Goal: Feedback & Contribution: Leave review/rating

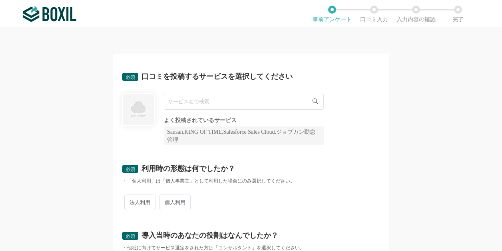
click at [279, 104] on input "text" at bounding box center [244, 102] width 160 height 16
click at [240, 101] on input "text" at bounding box center [244, 102] width 160 height 16
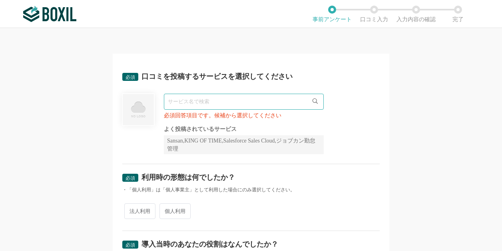
click at [249, 96] on input "text" at bounding box center [244, 102] width 160 height 16
paste input "JobSuite CAREER"
click at [124, 130] on div at bounding box center [138, 124] width 32 height 60
click at [178, 139] on div "Sansan,KING OF TIME,Salesforce Sales Cloud,ジョブカン勤怠管理" at bounding box center [244, 144] width 160 height 19
click at [228, 104] on input "JobSuite CAREER" at bounding box center [244, 102] width 160 height 16
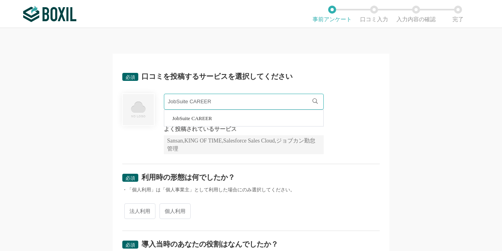
click at [122, 129] on div at bounding box center [138, 124] width 32 height 60
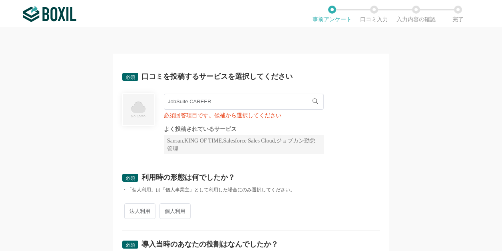
click at [242, 105] on input "JobSuite CAREER" at bounding box center [244, 102] width 160 height 16
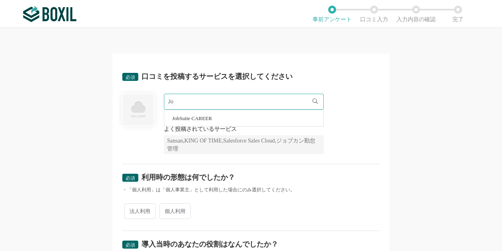
type input "J"
click at [260, 158] on div "必須 口コミを投稿するサービスを選択してください 必須回答項目です。候補から選択してください よく投稿されているサービス Sansan,KING OF TIM…" at bounding box center [251, 113] width 258 height 101
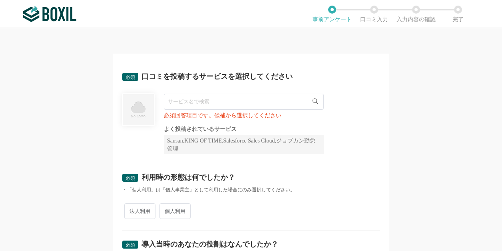
click at [219, 134] on div "よく投稿されているサービス Sansan,KING OF TIME,Salesforce Sales Cloud,ジョブカン勤怠管理" at bounding box center [244, 140] width 160 height 28
click at [190, 102] on input "text" at bounding box center [244, 102] width 160 height 16
click at [139, 111] on img at bounding box center [138, 109] width 33 height 33
click at [313, 102] on icon at bounding box center [315, 100] width 5 height 5
click at [299, 101] on input "text" at bounding box center [244, 102] width 160 height 16
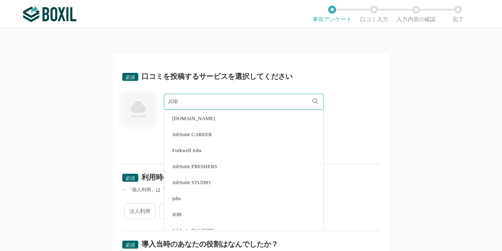
click at [335, 106] on div "JOB [DOMAIN_NAME] JobSuite CAREER Forkwell Jobs JobSuite FRESHERS JobSuite STUD…" at bounding box center [251, 124] width 258 height 60
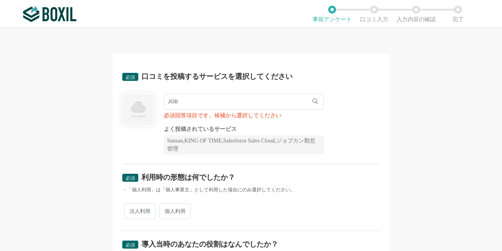
click at [313, 103] on icon at bounding box center [315, 100] width 5 height 5
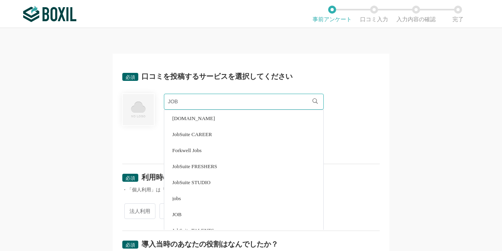
click at [206, 133] on span "JobSuite CAREER" at bounding box center [192, 134] width 40 height 5
type input "JobSuite CAREER"
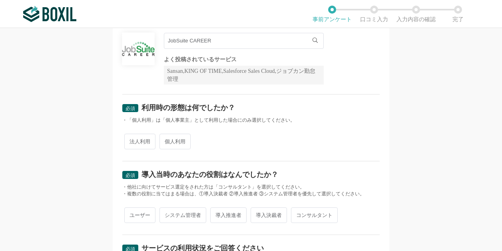
scroll to position [80, 0]
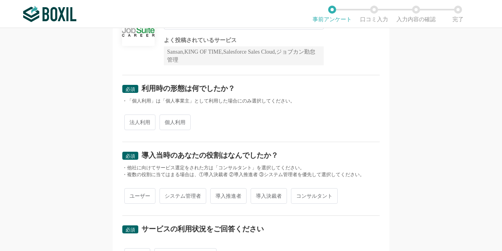
click at [142, 124] on span "法人利用" at bounding box center [139, 122] width 31 height 16
click at [132, 121] on input "法人利用" at bounding box center [128, 118] width 5 height 5
radio input "true"
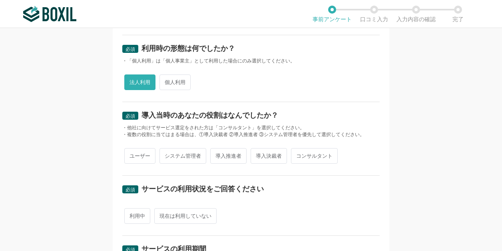
click at [140, 159] on span "ユーザー" at bounding box center [139, 156] width 31 height 16
click at [132, 154] on input "ユーザー" at bounding box center [128, 151] width 5 height 5
radio input "true"
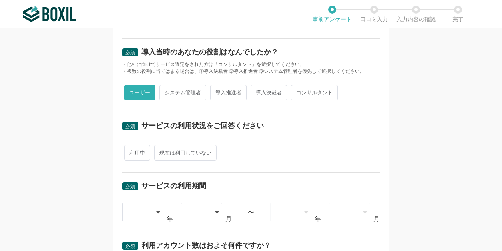
scroll to position [200, 0]
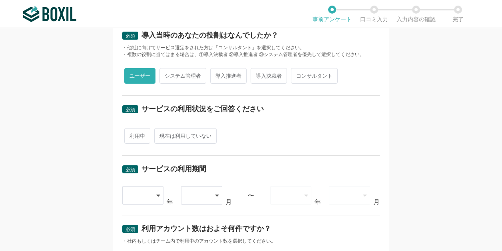
click at [130, 138] on span "利用中" at bounding box center [137, 136] width 26 height 16
click at [130, 134] on input "利用中" at bounding box center [128, 131] width 5 height 5
radio input "true"
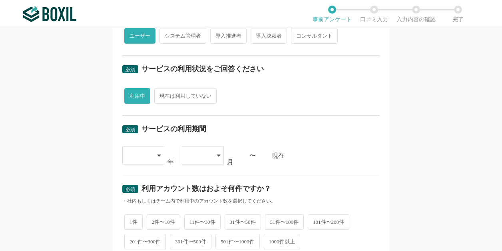
scroll to position [280, 0]
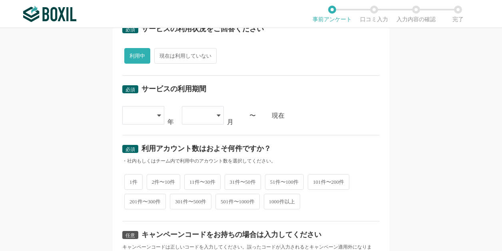
click at [157, 116] on icon at bounding box center [159, 115] width 4 height 6
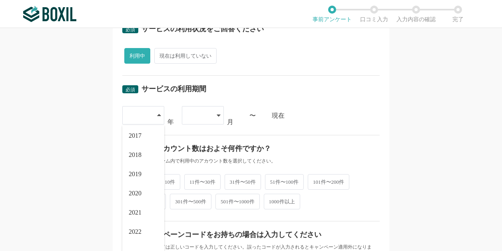
scroll to position [45, 0]
click at [138, 187] on span "2020" at bounding box center [135, 189] width 13 height 6
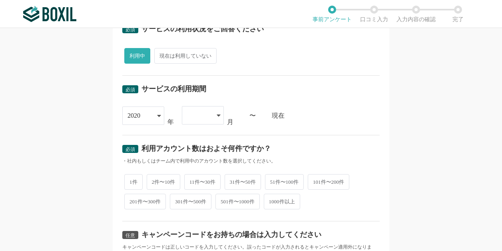
click at [217, 117] on icon at bounding box center [219, 115] width 4 height 6
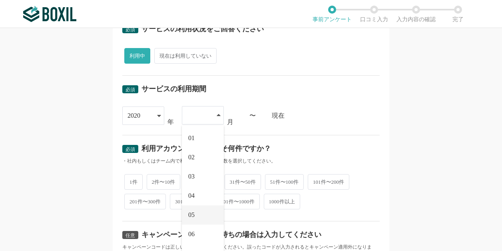
click at [188, 214] on span "05" at bounding box center [191, 215] width 6 height 6
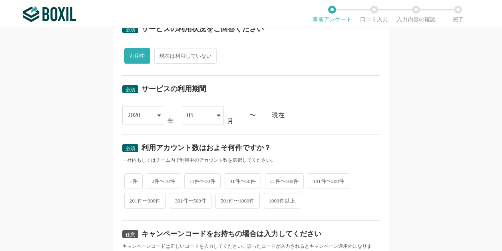
click at [86, 174] on div "必須 口コミを投稿するサービスを選択してください JobSuite CAREER JobSuite CAREER よく投稿されているサービス Sansan,K…" at bounding box center [251, 139] width 502 height 223
click at [158, 182] on span "2件〜10件" at bounding box center [164, 181] width 34 height 16
click at [154, 180] on input "2件〜10件" at bounding box center [151, 176] width 5 height 5
radio input "true"
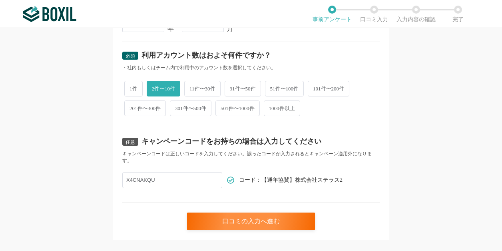
scroll to position [387, 0]
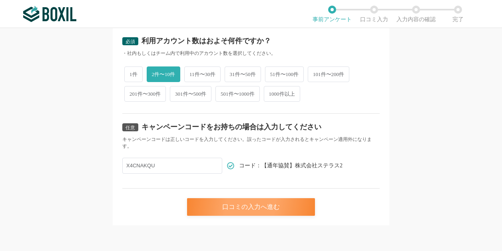
click at [249, 206] on div "口コミの入力へ進む" at bounding box center [251, 207] width 128 height 18
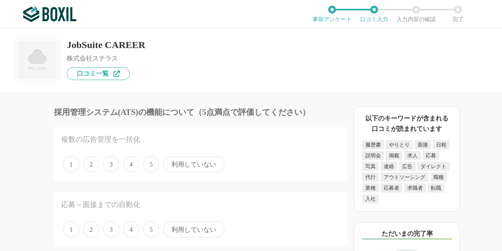
click at [151, 164] on span "5" at bounding box center [151, 164] width 16 height 16
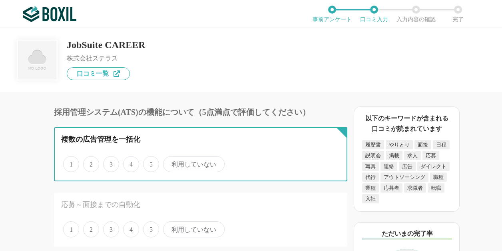
click at [150, 162] on input "5" at bounding box center [147, 159] width 5 height 5
radio input "true"
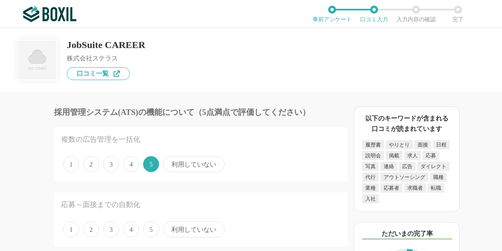
click at [184, 165] on span "利用していない" at bounding box center [194, 164] width 62 height 16
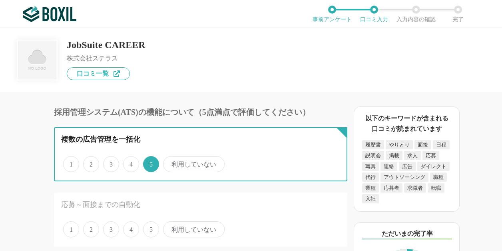
click at [170, 162] on input "利用していない" at bounding box center [167, 159] width 5 height 5
radio input "true"
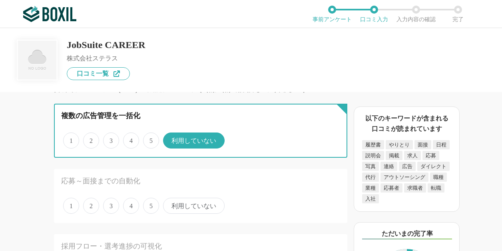
scroll to position [40, 0]
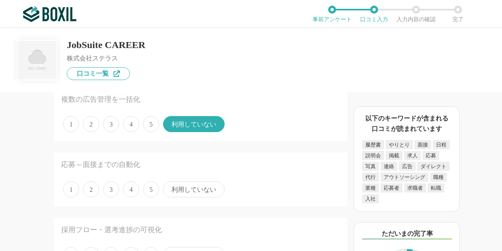
click at [186, 192] on span "利用していない" at bounding box center [194, 189] width 62 height 16
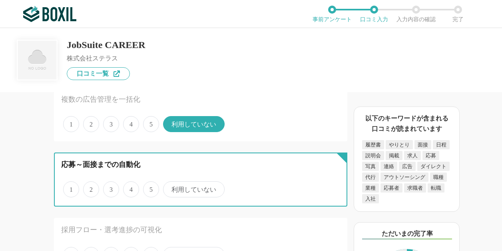
click at [170, 188] on input "利用していない" at bounding box center [167, 184] width 5 height 5
radio input "true"
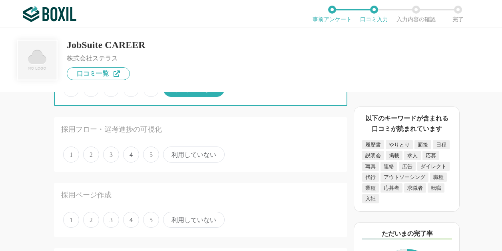
scroll to position [160, 0]
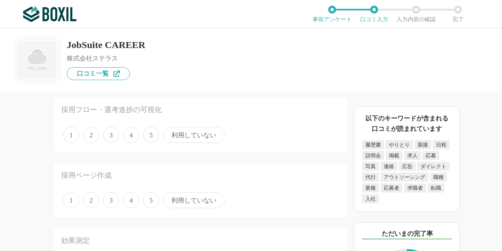
click at [150, 140] on span "5" at bounding box center [151, 135] width 16 height 16
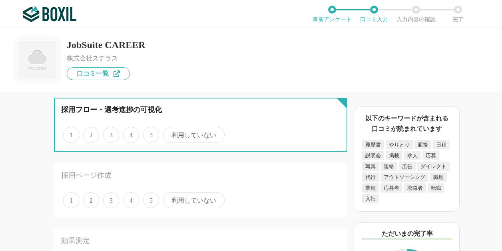
click at [150, 133] on input "5" at bounding box center [147, 130] width 5 height 5
radio input "true"
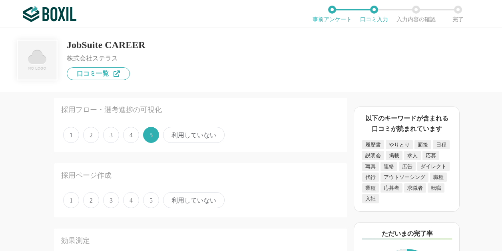
click at [148, 200] on span "5" at bounding box center [151, 200] width 16 height 16
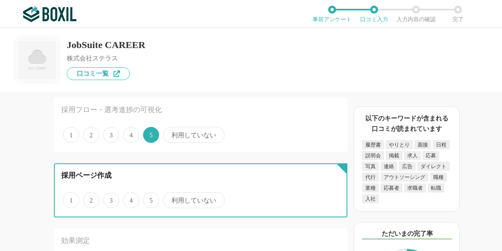
click at [148, 198] on input "5" at bounding box center [147, 195] width 5 height 5
radio input "true"
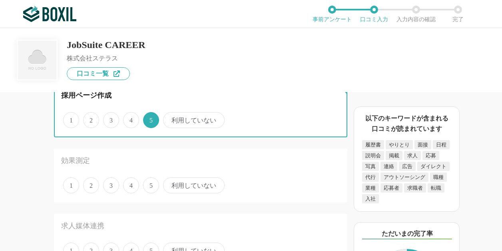
scroll to position [280, 0]
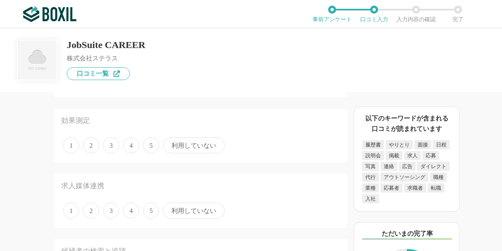
click at [153, 147] on span "5" at bounding box center [151, 145] width 16 height 16
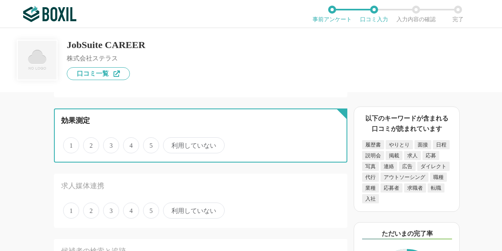
click at [150, 144] on input "5" at bounding box center [147, 140] width 5 height 5
radio input "true"
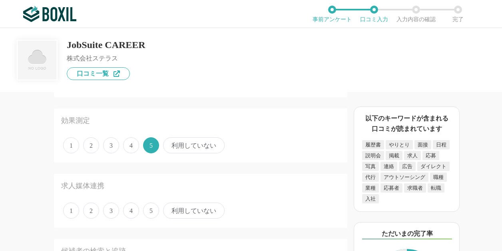
click at [150, 210] on span "5" at bounding box center [151, 210] width 16 height 16
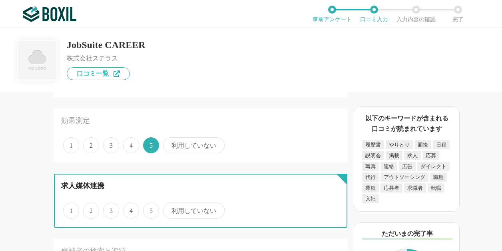
click at [150, 209] on input "5" at bounding box center [147, 206] width 5 height 5
radio input "true"
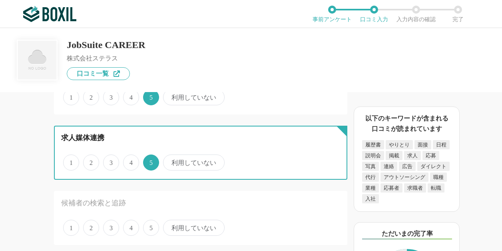
scroll to position [360, 0]
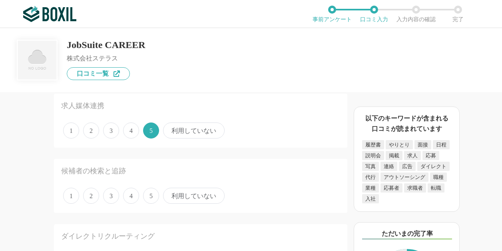
click at [152, 199] on span "5" at bounding box center [151, 196] width 16 height 16
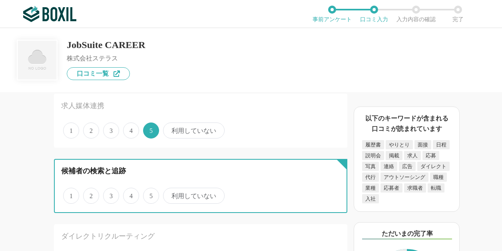
click at [150, 194] on input "5" at bounding box center [147, 191] width 5 height 5
radio input "true"
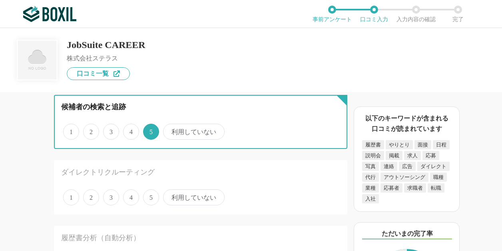
scroll to position [440, 0]
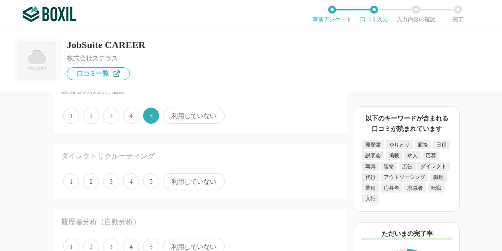
click at [185, 186] on span "利用していない" at bounding box center [194, 181] width 62 height 16
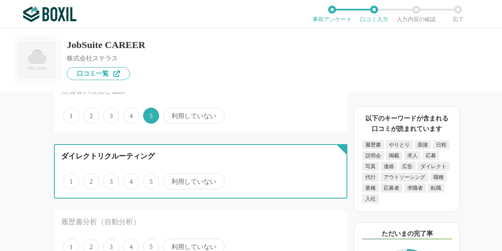
click at [170, 180] on input "利用していない" at bounding box center [167, 176] width 5 height 5
radio input "true"
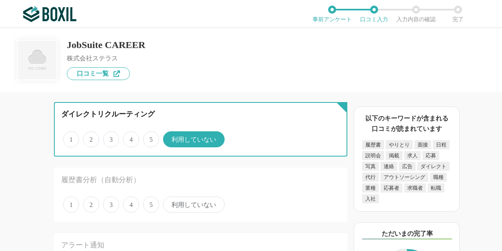
scroll to position [520, 0]
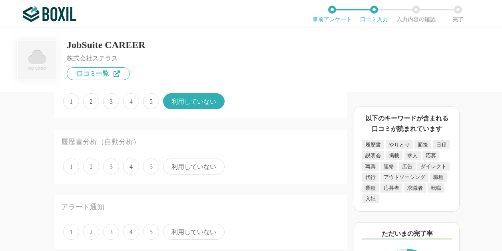
click at [187, 170] on span "利用していない" at bounding box center [194, 166] width 62 height 16
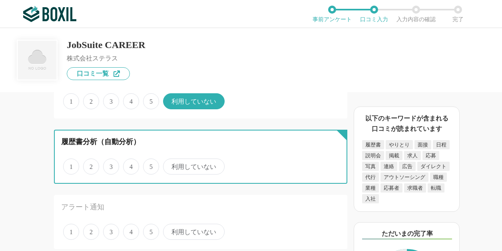
click at [170, 165] on input "利用していない" at bounding box center [167, 162] width 5 height 5
radio input "true"
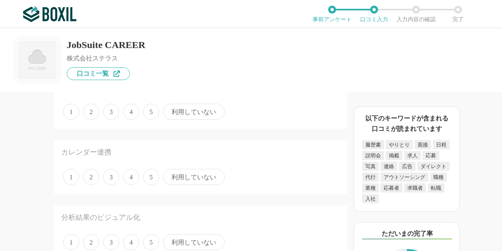
scroll to position [600, 0]
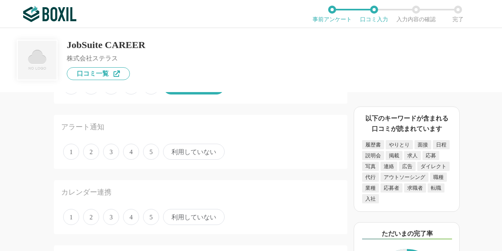
click at [151, 156] on span "5" at bounding box center [151, 152] width 16 height 16
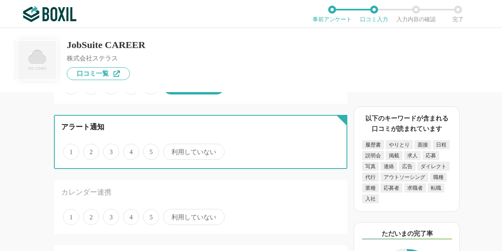
click at [150, 150] on input "5" at bounding box center [147, 147] width 5 height 5
radio input "true"
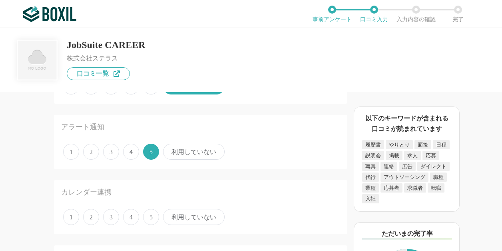
click at [183, 218] on span "利用していない" at bounding box center [194, 217] width 62 height 16
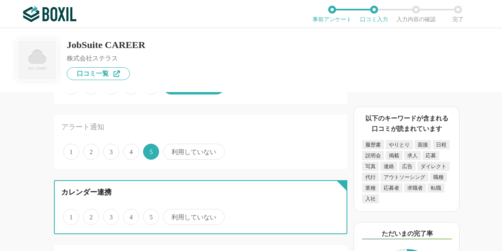
click at [170, 215] on input "利用していない" at bounding box center [167, 212] width 5 height 5
radio input "true"
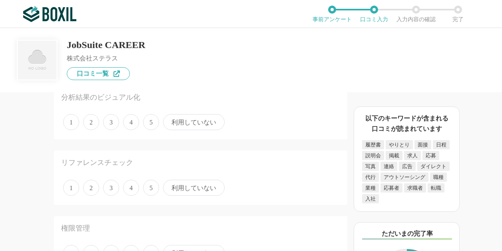
scroll to position [720, 0]
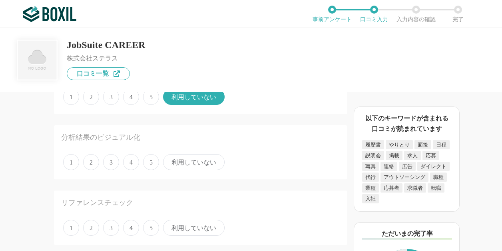
click at [187, 164] on span "利用していない" at bounding box center [194, 162] width 62 height 16
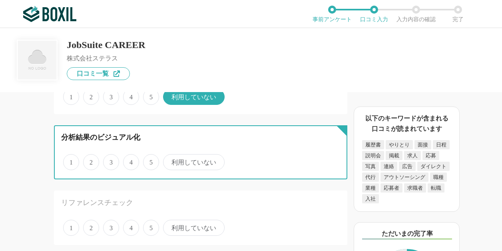
click at [170, 160] on input "利用していない" at bounding box center [167, 157] width 5 height 5
radio input "true"
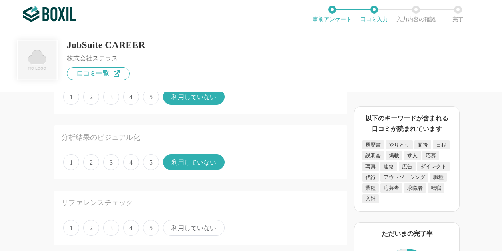
click at [172, 227] on span "利用していない" at bounding box center [194, 228] width 62 height 16
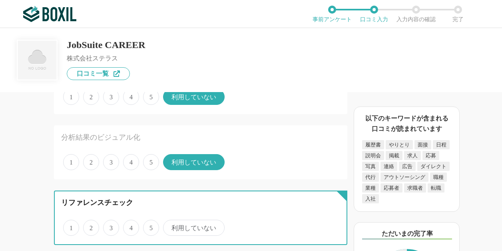
click at [170, 226] on input "利用していない" at bounding box center [167, 223] width 5 height 5
radio input "true"
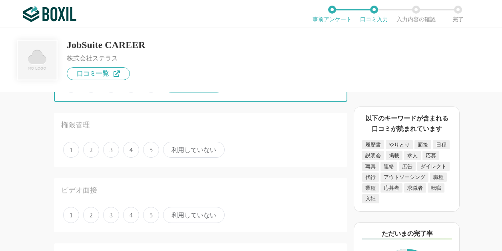
scroll to position [880, 0]
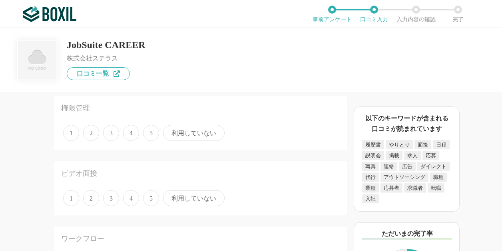
click at [149, 136] on span "5" at bounding box center [151, 133] width 16 height 16
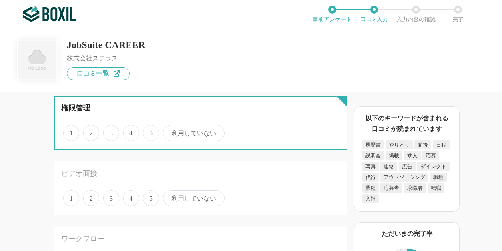
click at [149, 131] on input "5" at bounding box center [147, 128] width 5 height 5
radio input "true"
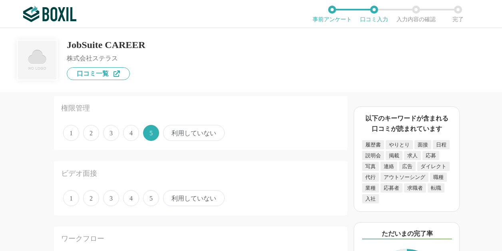
click at [190, 198] on span "利用していない" at bounding box center [194, 198] width 62 height 16
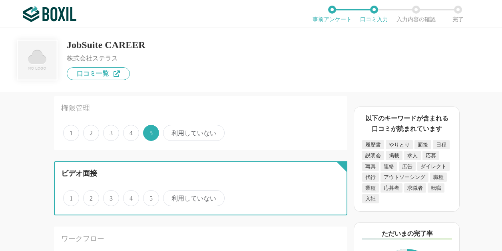
click at [170, 196] on input "利用していない" at bounding box center [167, 193] width 5 height 5
radio input "true"
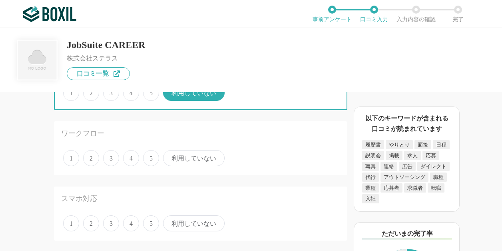
scroll to position [1000, 0]
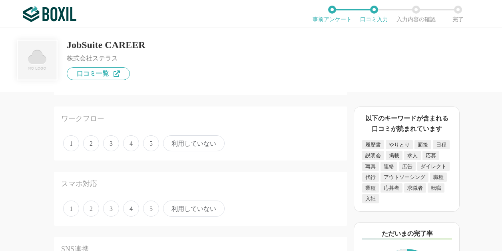
click at [153, 146] on span "5" at bounding box center [151, 143] width 16 height 16
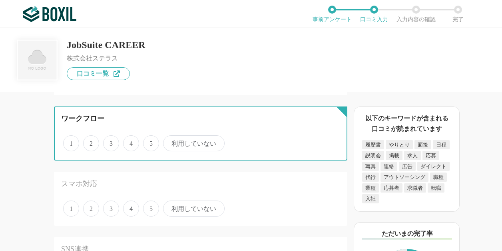
click at [150, 142] on input "5" at bounding box center [147, 138] width 5 height 5
radio input "true"
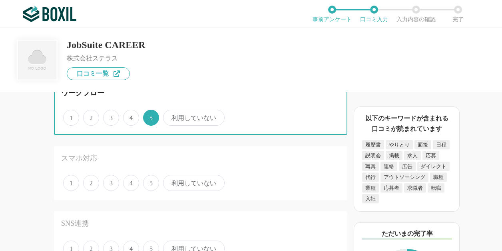
scroll to position [1040, 0]
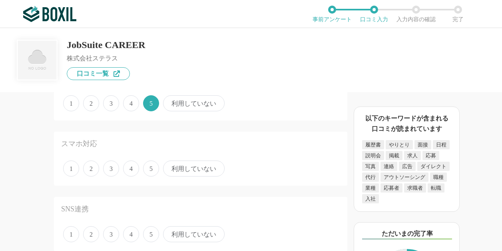
click at [181, 235] on span "利用していない" at bounding box center [194, 234] width 62 height 16
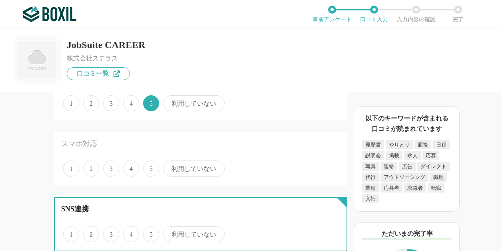
click at [170, 232] on input "利用していない" at bounding box center [167, 229] width 5 height 5
radio input "true"
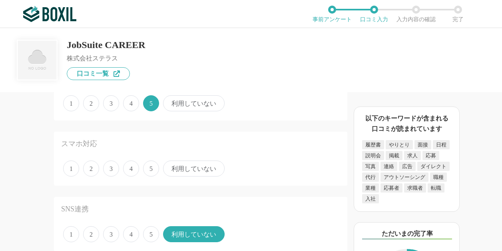
click at [154, 166] on span "5" at bounding box center [151, 168] width 16 height 16
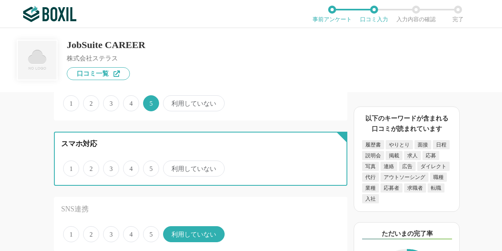
click at [150, 166] on input "5" at bounding box center [147, 164] width 5 height 5
radio input "true"
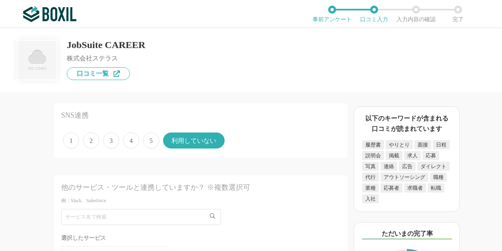
scroll to position [1160, 0]
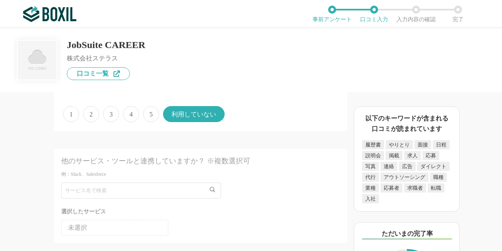
click at [99, 226] on li "未選択" at bounding box center [114, 228] width 107 height 16
click at [82, 227] on span "未選択" at bounding box center [77, 227] width 19 height 6
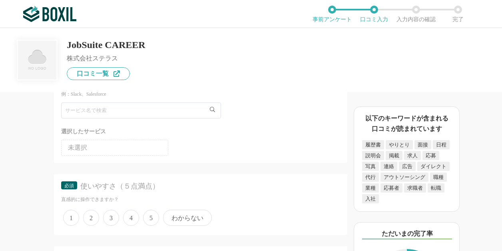
scroll to position [1280, 0]
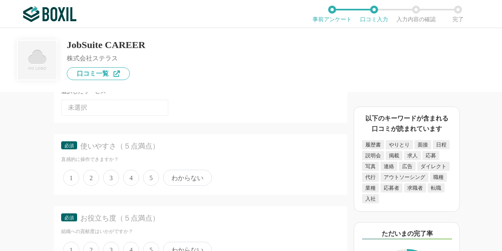
click at [149, 179] on span "5" at bounding box center [151, 178] width 16 height 16
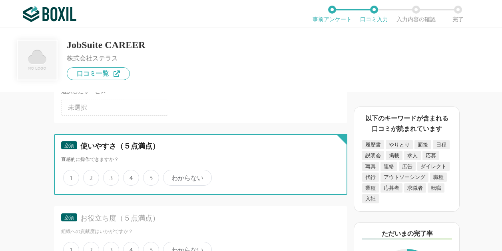
click at [149, 176] on input "5" at bounding box center [147, 173] width 5 height 5
radio input "true"
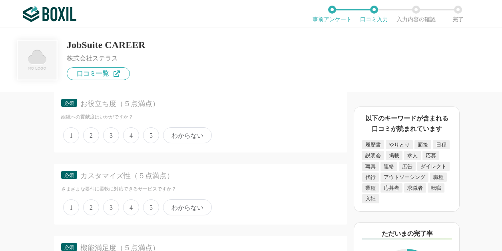
scroll to position [1400, 0]
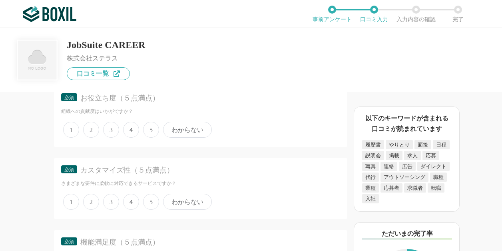
click at [151, 128] on span "5" at bounding box center [151, 130] width 16 height 16
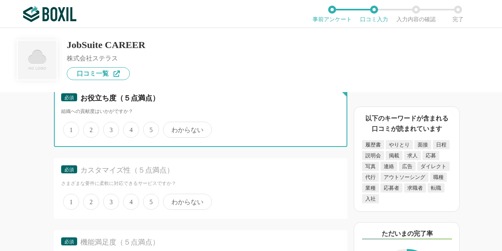
click at [150, 128] on input "5" at bounding box center [147, 125] width 5 height 5
radio input "true"
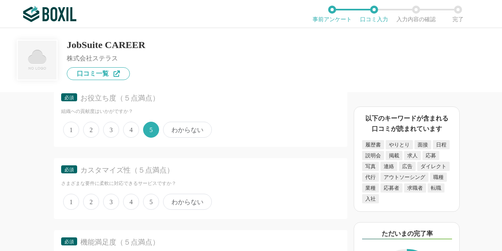
click at [154, 201] on span "5" at bounding box center [151, 202] width 16 height 16
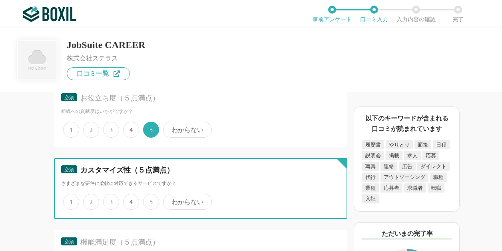
click at [150, 200] on input "5" at bounding box center [147, 197] width 5 height 5
radio input "true"
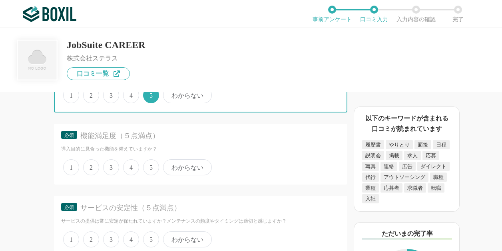
scroll to position [1519, 0]
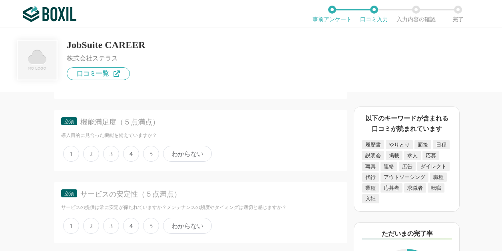
click at [151, 156] on span "5" at bounding box center [151, 154] width 16 height 16
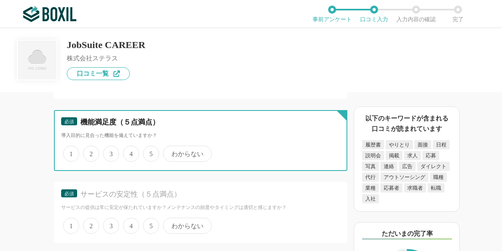
click at [150, 152] on input "5" at bounding box center [147, 149] width 5 height 5
radio input "true"
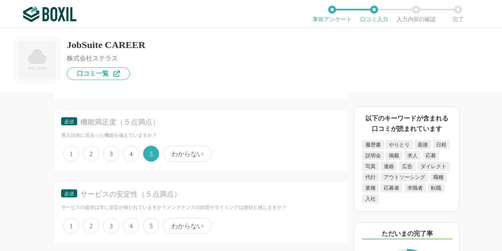
click at [149, 221] on span "5" at bounding box center [151, 226] width 16 height 16
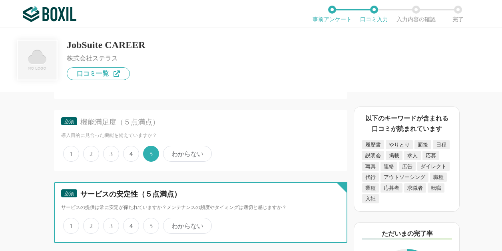
click at [149, 221] on input "5" at bounding box center [147, 221] width 5 height 5
radio input "true"
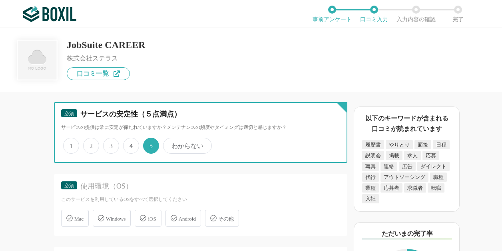
scroll to position [1639, 0]
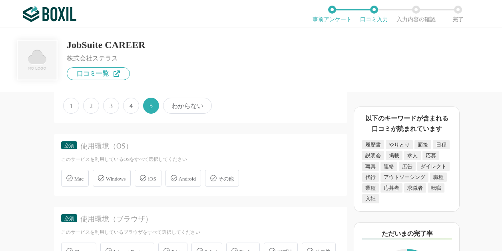
click at [108, 178] on span "Windows" at bounding box center [116, 179] width 20 height 6
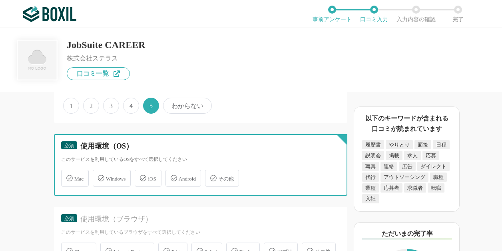
click at [100, 176] on input "Windows" at bounding box center [96, 173] width 5 height 5
checkbox input "true"
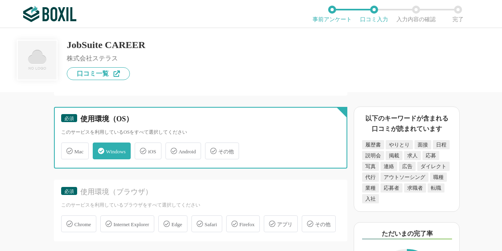
scroll to position [1719, 0]
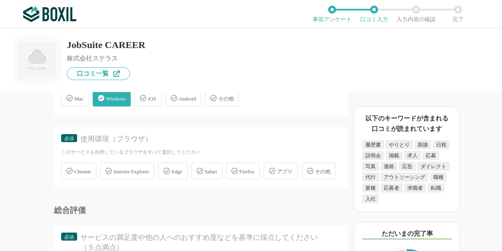
click at [119, 173] on span "Internet Explorer" at bounding box center [132, 171] width 36 height 6
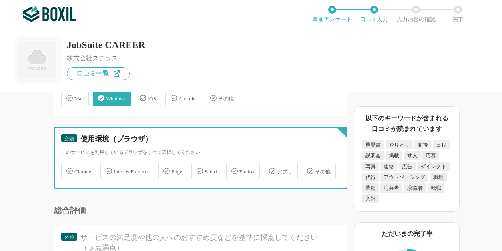
click at [107, 169] on input "Internet Explorer" at bounding box center [104, 166] width 5 height 5
checkbox input "true"
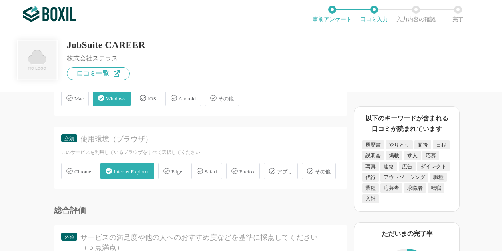
click at [76, 175] on div "Chrome" at bounding box center [78, 170] width 35 height 17
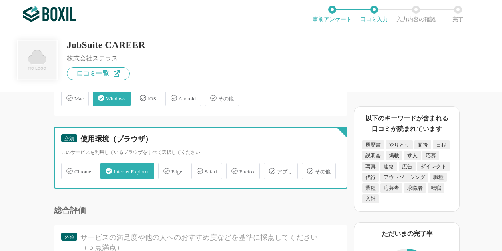
click at [68, 169] on input "Chrome" at bounding box center [65, 166] width 5 height 5
checkbox input "true"
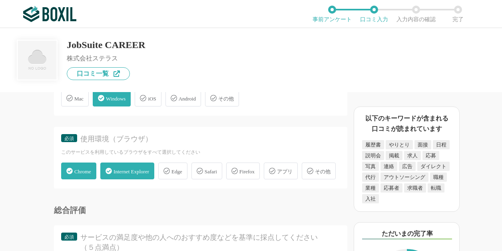
click at [112, 172] on icon at bounding box center [109, 171] width 6 height 6
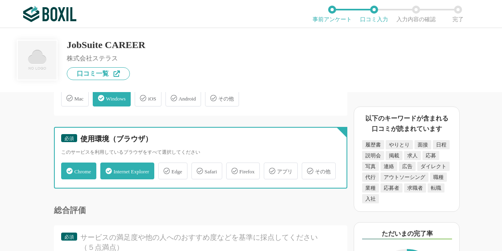
click at [107, 169] on input "Internet Explorer" at bounding box center [104, 166] width 5 height 5
checkbox input "false"
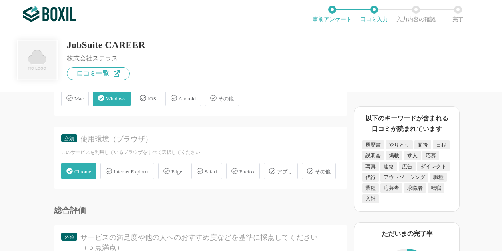
click at [180, 172] on span "Edge" at bounding box center [177, 171] width 11 height 6
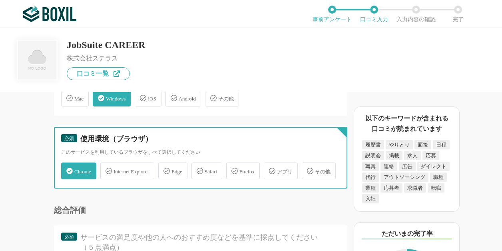
click at [165, 169] on input "Edge" at bounding box center [162, 166] width 5 height 5
checkbox input "true"
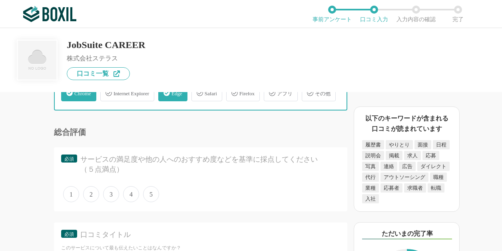
scroll to position [1799, 0]
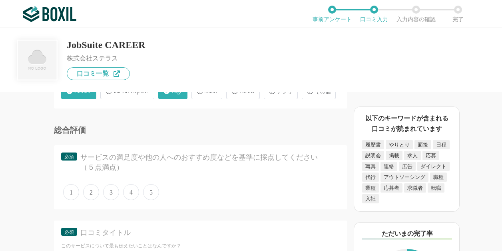
click at [152, 200] on span "5" at bounding box center [151, 192] width 16 height 16
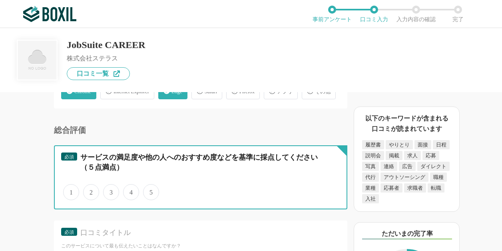
click at [150, 190] on input "5" at bounding box center [147, 187] width 5 height 5
radio input "true"
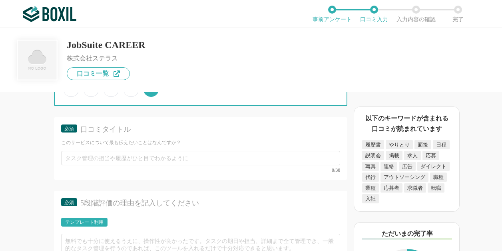
scroll to position [1919, 0]
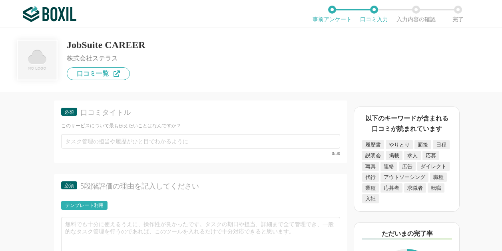
click at [12, 222] on div "採用管理システム(ATS)の機能について（5点満点で評価してください） 複数の広告管理を一括化 1 2 3 4 5 利用していない 応募～面接までの自動化 1…" at bounding box center [173, 171] width 347 height 159
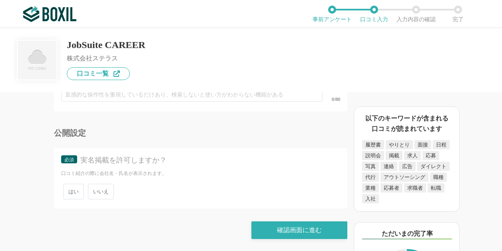
scroll to position [2490, 0]
click at [100, 193] on span "いいえ" at bounding box center [101, 192] width 26 height 16
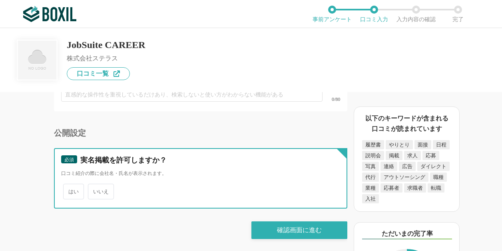
click at [95, 190] on input "いいえ" at bounding box center [92, 187] width 5 height 5
radio input "true"
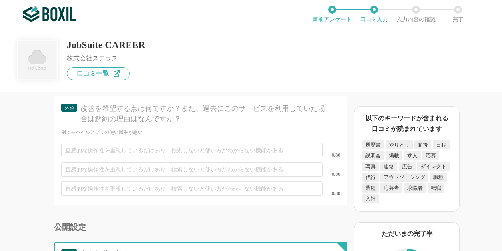
scroll to position [2370, 0]
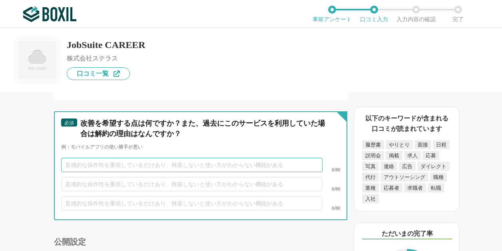
click at [174, 172] on input "text" at bounding box center [192, 165] width 262 height 14
type input "ね"
click at [160, 172] on input "メッセージ送信時、プレビューからシムレスに送信できると良い" at bounding box center [192, 165] width 262 height 14
type input "メッセージ送信時、プレビューからシームレスに送信できると良い"
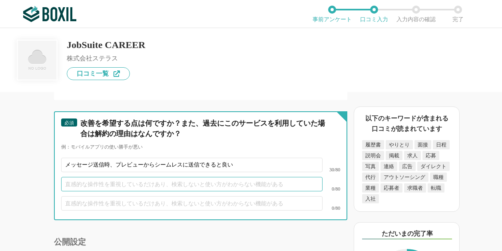
click at [202, 191] on input "text" at bounding box center [192, 184] width 262 height 14
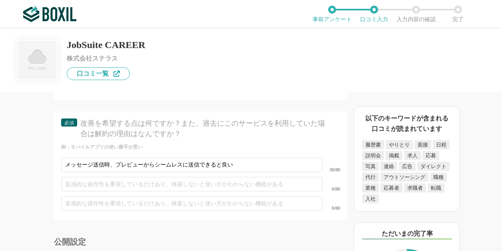
click at [36, 180] on div "採用管理システム(ATS)の機能について（5点満点で評価してください） 複数の広告管理を一括化 1 2 3 4 5 利用していない 応募～面接までの自動化 1…" at bounding box center [173, 171] width 347 height 159
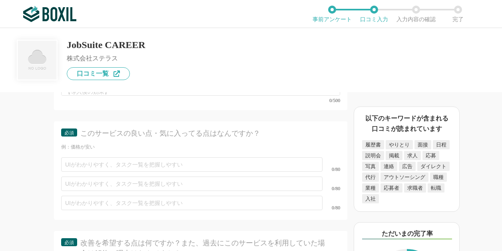
scroll to position [2250, 0]
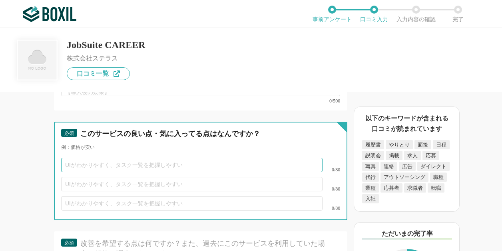
click at [166, 172] on input "text" at bounding box center [192, 165] width 262 height 14
type input "価格がリーズナブル"
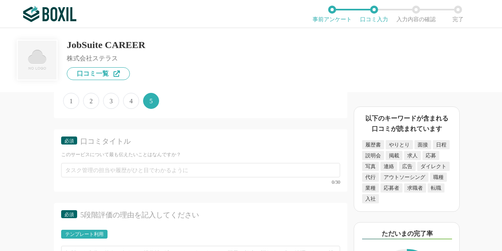
scroll to position [1931, 0]
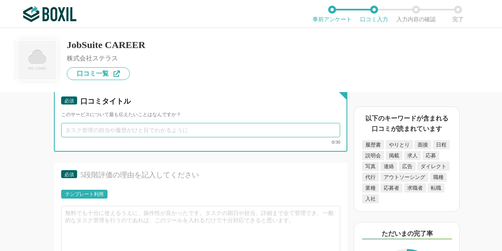
click at [228, 137] on input "text" at bounding box center [200, 130] width 279 height 14
type input "シンプルで使いやすいATS"
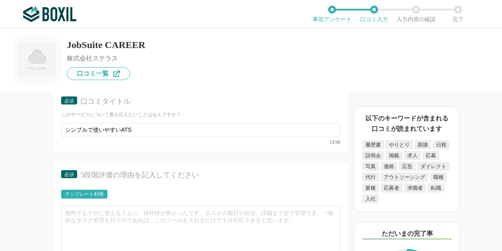
click at [230, 180] on div "5段階評価の理由を記入してください" at bounding box center [205, 175] width 251 height 10
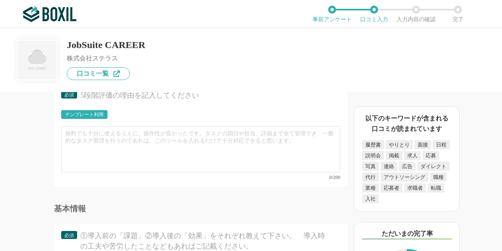
scroll to position [2010, 0]
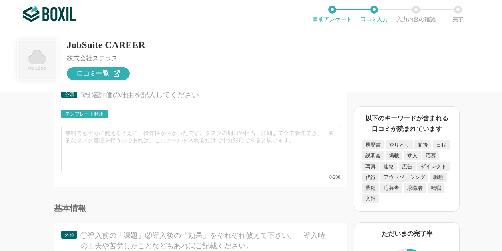
click at [96, 76] on span "口コミ一覧" at bounding box center [93, 73] width 32 height 6
click at [98, 116] on div "テンプレート利用" at bounding box center [84, 114] width 38 height 5
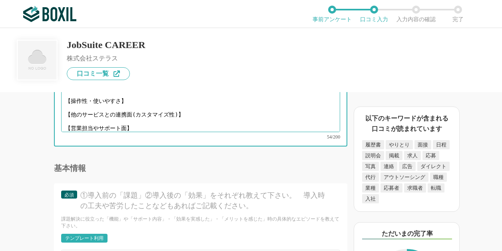
scroll to position [0, 0]
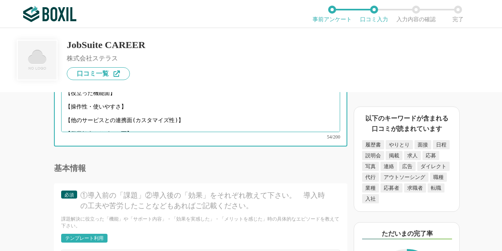
drag, startPoint x: 132, startPoint y: 141, endPoint x: 65, endPoint y: 108, distance: 74.0
click at [65, 108] on textarea "【役立った機能面】 【操作性・使いやすさ】 【他のサービスとの連携面(カスタマイズ性)】 【営業担当やサポート面】" at bounding box center [200, 109] width 279 height 46
paste textarea "重複登録の確認機能 【操作性・使いやすさ】直感的に操作することができる 【他のサービスとの連携面(カスタマイズ性)】今後活用の際に期待しています 【営業担当や…"
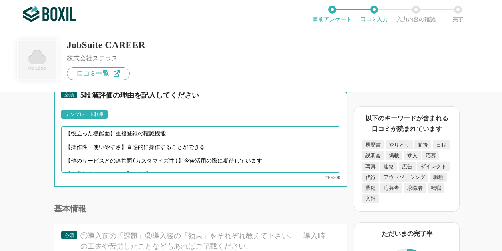
scroll to position [2010, 0]
drag, startPoint x: 268, startPoint y: 175, endPoint x: 57, endPoint y: 176, distance: 210.7
click at [57, 176] on div "必須 5段階評価の理由を記入してください テンプレート利用 ፠テンプレート文言が変更されてない箇所がある、または使用できないテキスト（記号）が含まれています。…" at bounding box center [200, 135] width 293 height 104
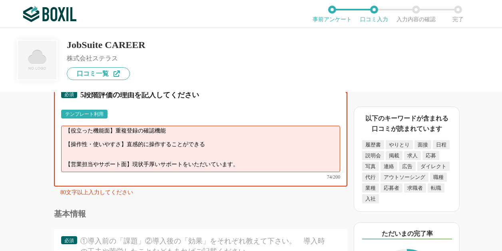
scroll to position [0, 0]
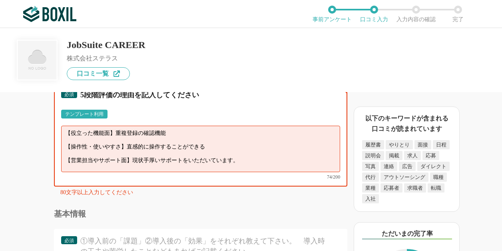
click at [144, 164] on textarea "【役立った機能面】重複登録の確認機能 【操作性・使いやすさ】直感的に操作することができる 【営業担当やサポート面】現状手厚いサポートをいただいています。" at bounding box center [200, 149] width 279 height 46
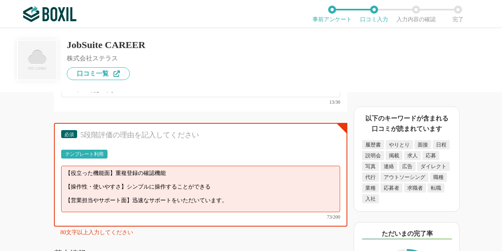
scroll to position [2010, 0]
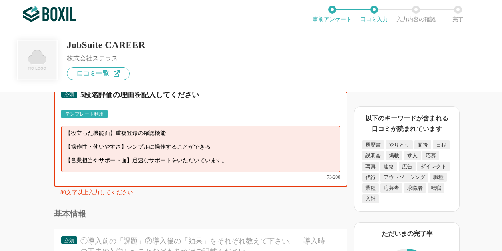
click at [175, 154] on textarea "【役立った機能面】重複登録の確認機能 【操作性・使いやすさ】シンプルに操作することができる 【営業担当やサポート面】迅速なサポートをいただいています。" at bounding box center [200, 149] width 279 height 46
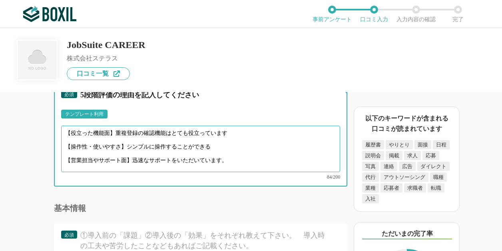
click at [226, 172] on textarea "【役立った機能面】重複登録の確認機能はとても役立っています 【操作性・使いやすさ】シンプルに操作することができる 【営業担当やサポート面】迅速なサポートをいた…" at bounding box center [200, 149] width 279 height 46
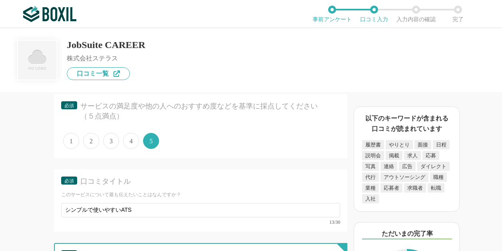
scroll to position [1811, 0]
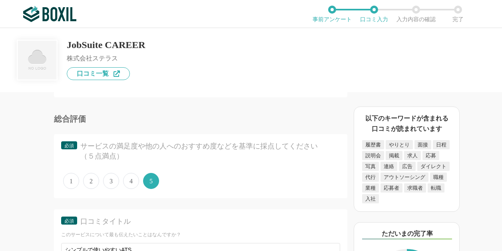
type textarea "【役立った機能面】重複登録の確認機能はとても役立っています 【操作性・使いやすさ】シンプルに操作することができる 【営業担当やサポート面】迅速なサポートをいた…"
click at [133, 189] on span "4" at bounding box center [131, 181] width 16 height 16
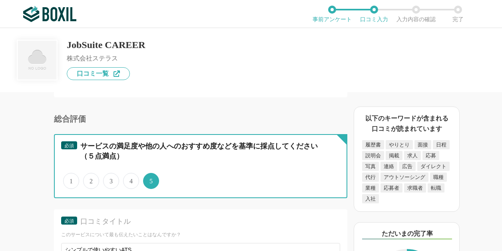
click at [130, 179] on input "4" at bounding box center [127, 176] width 5 height 5
radio input "true"
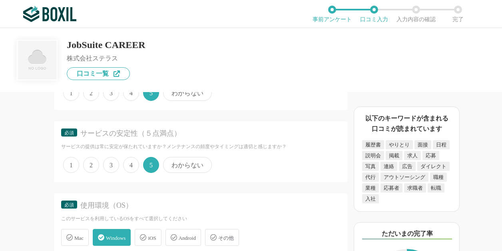
scroll to position [1571, 0]
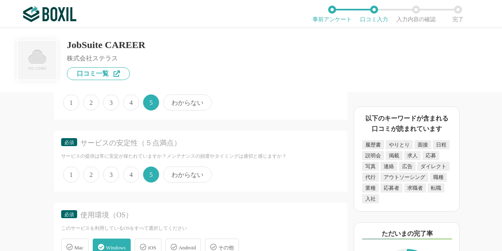
click at [132, 178] on span "4" at bounding box center [131, 174] width 16 height 16
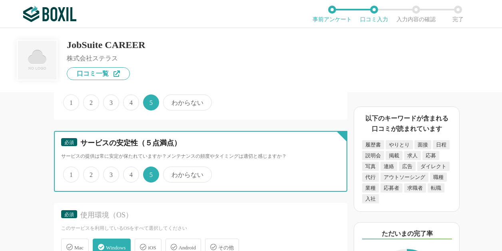
click at [130, 173] on input "4" at bounding box center [127, 170] width 5 height 5
radio input "true"
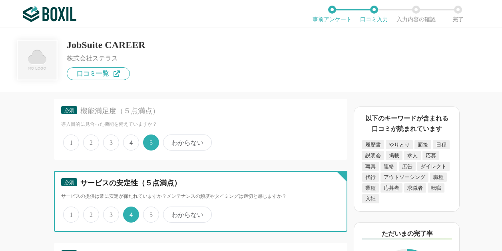
scroll to position [1491, 0]
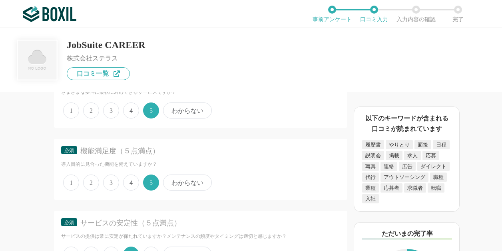
click at [131, 181] on span "4" at bounding box center [131, 182] width 16 height 16
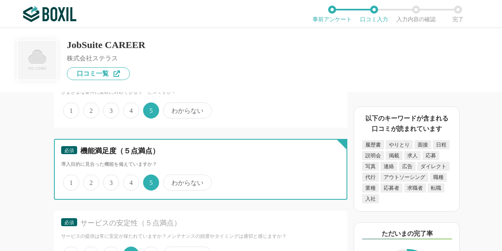
click at [130, 181] on input "4" at bounding box center [127, 178] width 5 height 5
radio input "true"
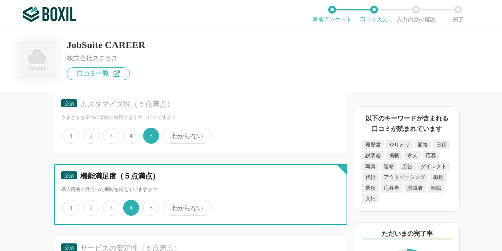
scroll to position [1451, 0]
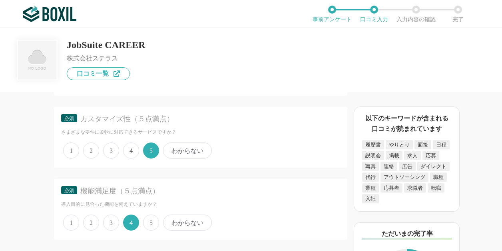
click at [132, 152] on span "4" at bounding box center [131, 150] width 16 height 16
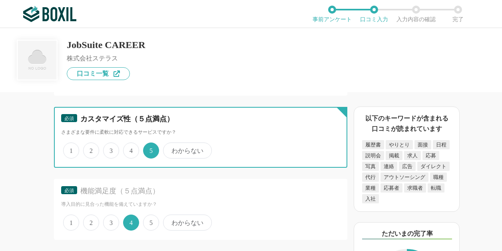
click at [130, 149] on input "4" at bounding box center [127, 146] width 5 height 5
radio input "true"
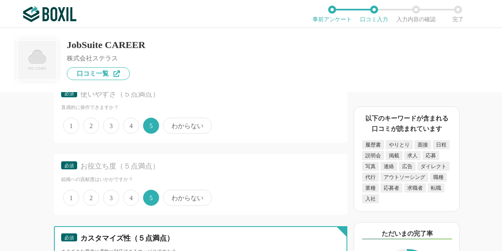
scroll to position [1331, 0]
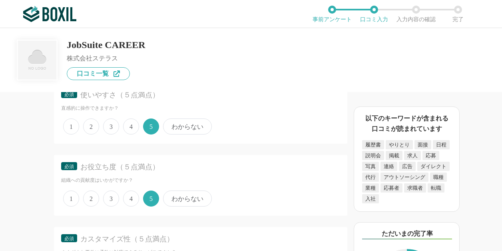
click at [130, 196] on span "4" at bounding box center [131, 198] width 16 height 16
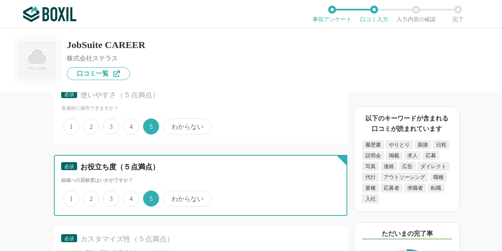
click at [130, 196] on input "4" at bounding box center [127, 194] width 5 height 5
radio input "true"
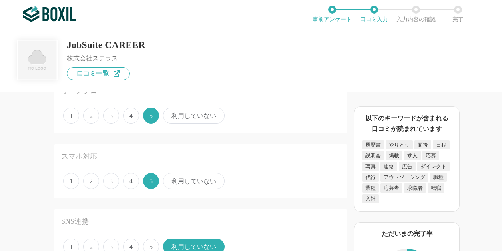
scroll to position [1011, 0]
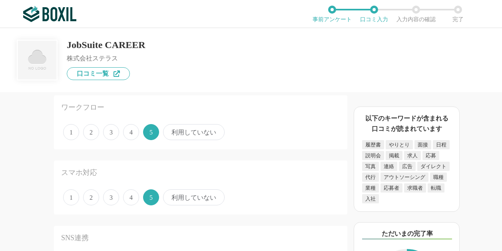
click at [132, 197] on span "4" at bounding box center [131, 197] width 16 height 16
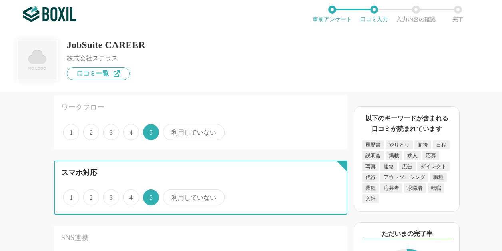
click at [130, 196] on input "4" at bounding box center [127, 192] width 5 height 5
radio input "true"
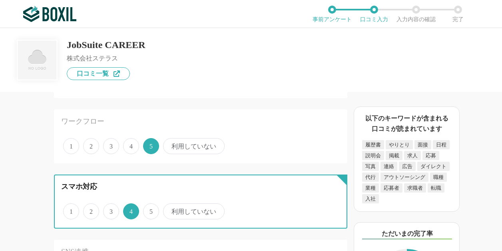
scroll to position [971, 0]
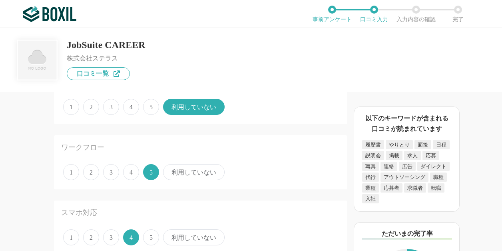
click at [134, 174] on span "4" at bounding box center [131, 172] width 16 height 16
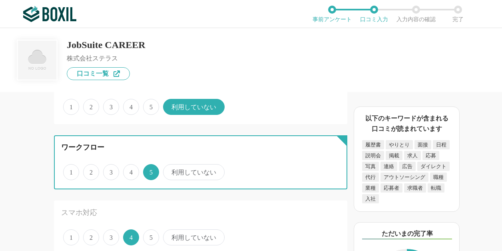
click at [130, 170] on input "4" at bounding box center [127, 167] width 5 height 5
radio input "true"
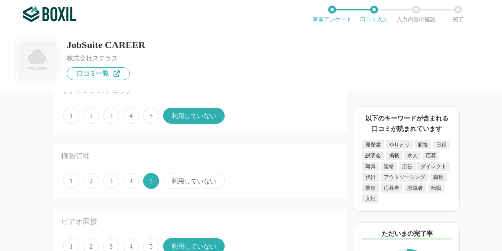
scroll to position [811, 0]
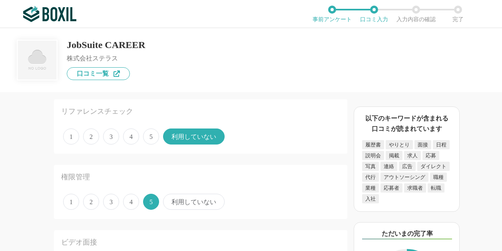
click at [131, 200] on span "4" at bounding box center [131, 202] width 16 height 16
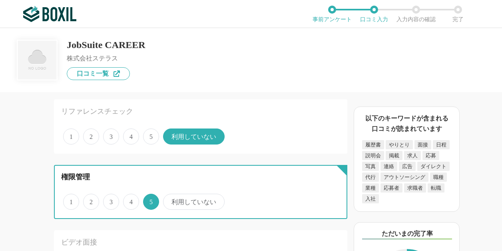
click at [130, 200] on input "4" at bounding box center [127, 197] width 5 height 5
radio input "true"
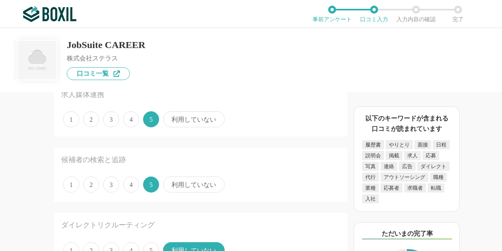
scroll to position [331, 0]
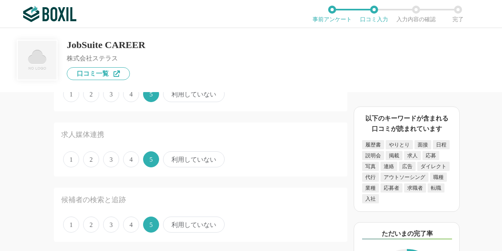
click at [134, 164] on span "4" at bounding box center [131, 159] width 16 height 16
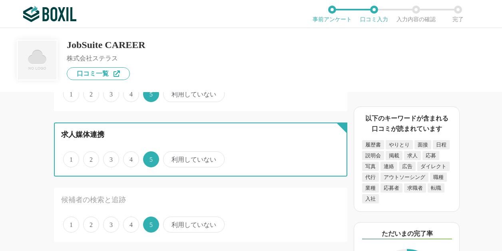
click at [130, 158] on input "4" at bounding box center [127, 154] width 5 height 5
radio input "true"
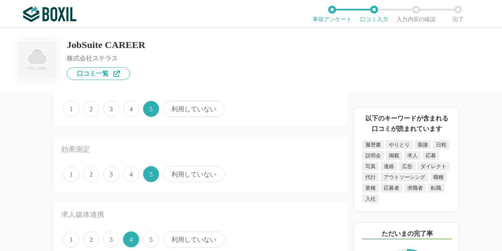
click at [134, 176] on span "4" at bounding box center [131, 174] width 16 height 16
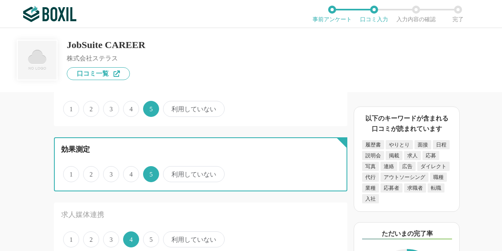
click at [130, 172] on input "4" at bounding box center [127, 169] width 5 height 5
radio input "true"
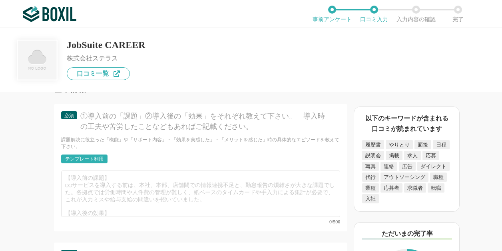
scroll to position [2130, 0]
click at [98, 160] on div "テンプレート利用" at bounding box center [84, 158] width 38 height 5
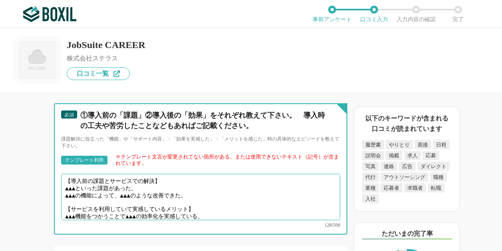
click at [215, 207] on textarea "【導入前の課題とサービスでの解決】 ▲▲▲といった課題があった。 ▲▲▲の機能によって、▲▲▲のような改善できた。 【サービスを利用していて実感しているメリッ…" at bounding box center [200, 197] width 279 height 46
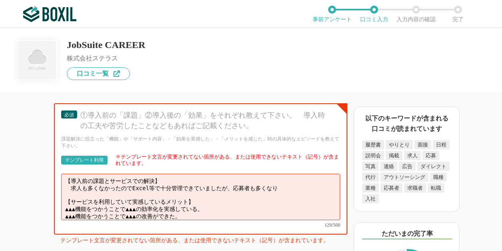
click at [179, 166] on div "፠テンプレート文言が変更されてない箇所がある、または使用できないテキスト（記号）が含まれています。" at bounding box center [228, 160] width 225 height 13
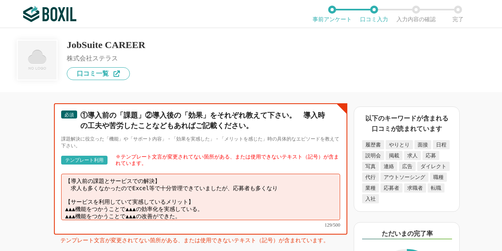
click at [280, 202] on textarea "【導入前の課題とサービスでの解決】 求人も多くなかったのでExcel等で十分管理できていましたが、応募者も多くなり 【サービスを利用していて実感しているメリッ…" at bounding box center [200, 197] width 279 height 46
paste textarea "JobSuite CAREER"
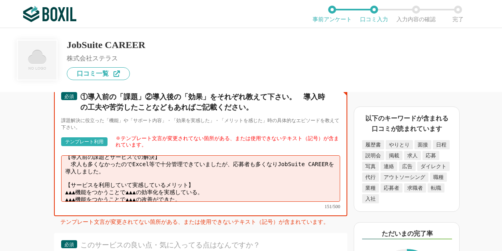
scroll to position [2170, 0]
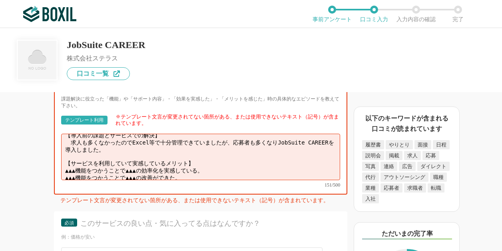
click at [207, 173] on textarea "【導入前の課題とサービスでの解決】 求人も多くなかったのでExcel等で十分管理できていましたが、応募者も多くなりJobSuite CAREERを導入しました…" at bounding box center [200, 157] width 279 height 46
drag, startPoint x: 199, startPoint y: 185, endPoint x: 58, endPoint y: 179, distance: 140.9
click at [58, 179] on div "必須 ①導入前の「課題」②導入後の「効果」をそれぞれ教えて下さい。　導入時の工夫や苦労したことなどもあればご記載ください。 課題解決に役立った「機能」や「サポ…" at bounding box center [200, 128] width 293 height 131
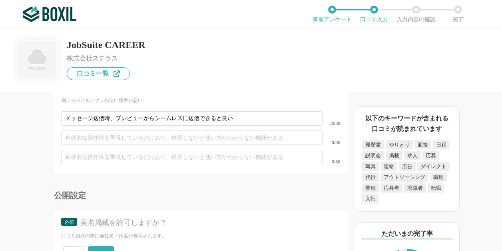
scroll to position [2490, 0]
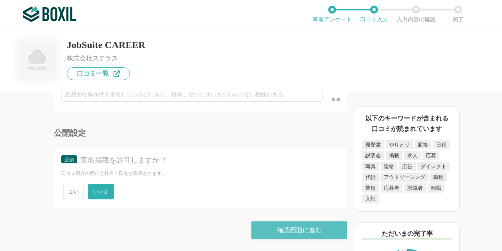
type textarea "【導入前の課題とサービスでの解決】 求人も多くなかったのでExcel等で十分管理できていましたが、応募者も多くなりJobSuite CAREERを導入しました…"
click at [296, 230] on div "確認画面に進む" at bounding box center [300, 230] width 96 height 18
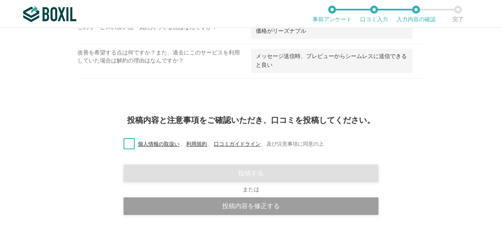
scroll to position [1059, 0]
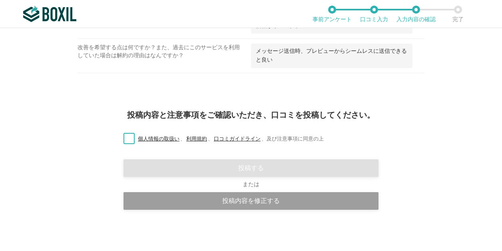
click at [127, 141] on label "個人情報の取扱い 、 利用規約 、 口コミガイドライン 、 及び注意事項に同意の上" at bounding box center [220, 139] width 207 height 8
click at [0, 0] on input "個人情報の取扱い 、 利用規約 、 口コミガイドライン 、 及び注意事項に同意の上" at bounding box center [0, 0] width 0 height 0
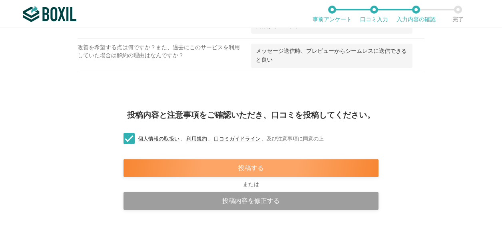
click at [244, 168] on div "投稿する" at bounding box center [251, 168] width 255 height 18
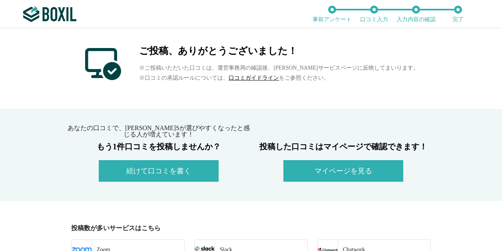
click at [337, 173] on button "マイページを見る" at bounding box center [344, 171] width 120 height 22
